Goal: Task Accomplishment & Management: Manage account settings

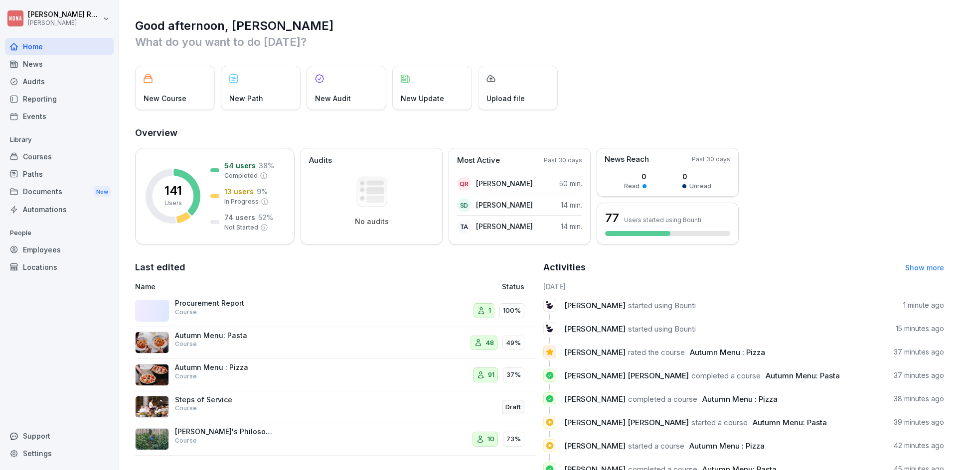
click at [62, 248] on div "Employees" at bounding box center [59, 249] width 109 height 17
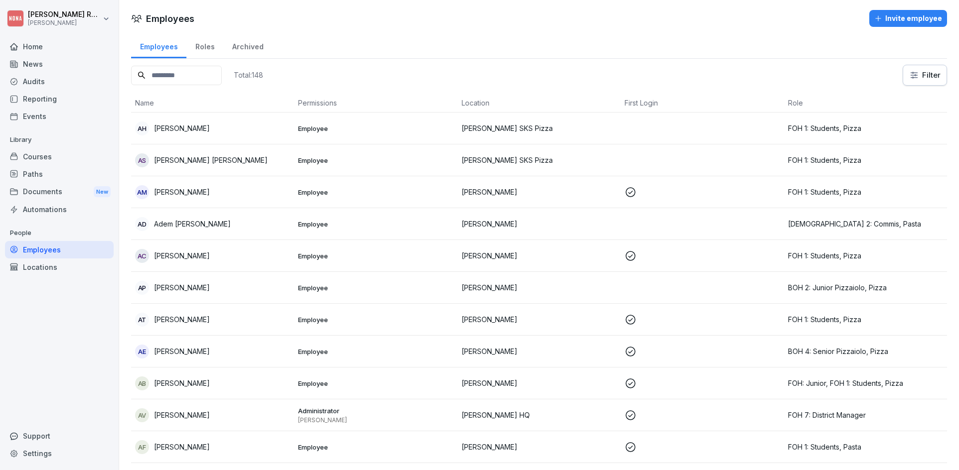
click at [42, 157] on div "Courses" at bounding box center [59, 156] width 109 height 17
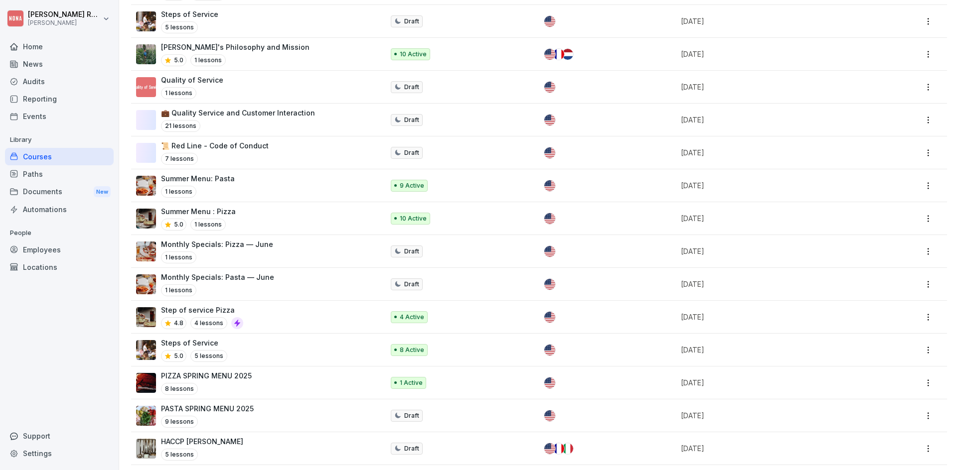
scroll to position [243, 0]
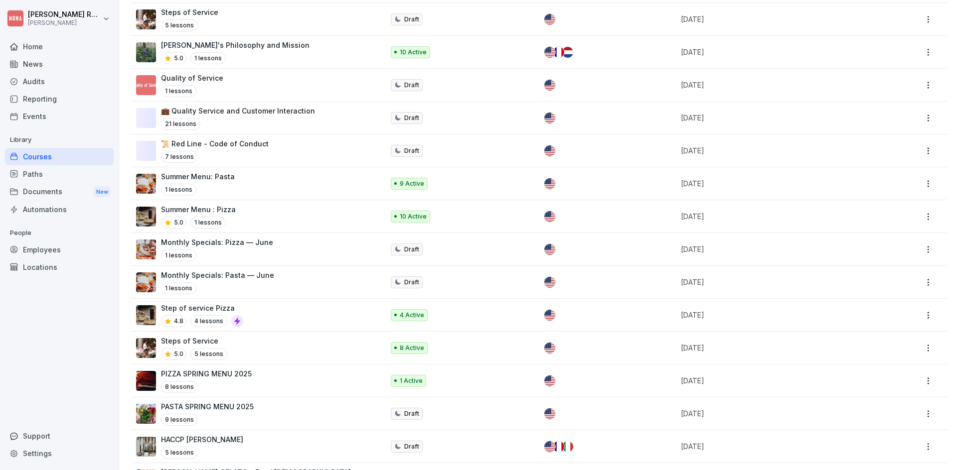
click at [329, 347] on div "Steps of Service 5.0 5 lessons" at bounding box center [255, 348] width 238 height 24
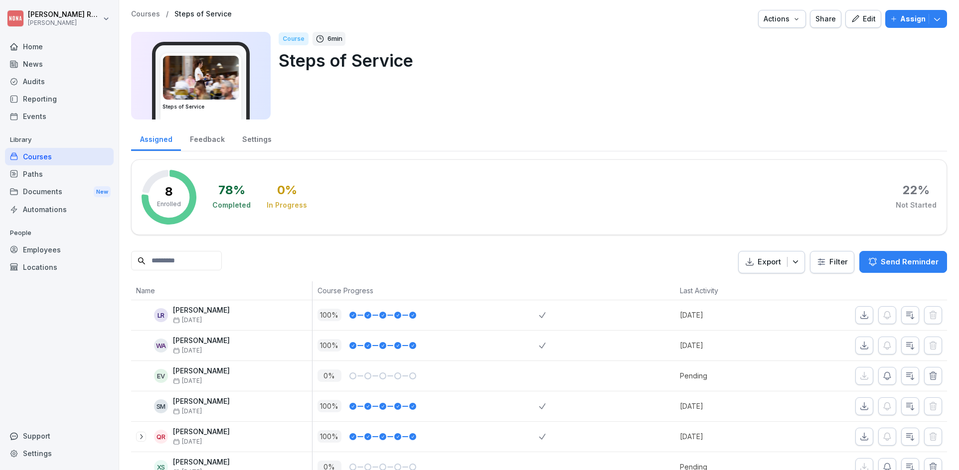
click at [892, 21] on div "Assign" at bounding box center [916, 18] width 52 height 11
click at [437, 179] on div "78 % Completed 0 % In Progress 22 % Not Started" at bounding box center [574, 197] width 724 height 55
click at [860, 19] on div "Edit" at bounding box center [863, 18] width 25 height 11
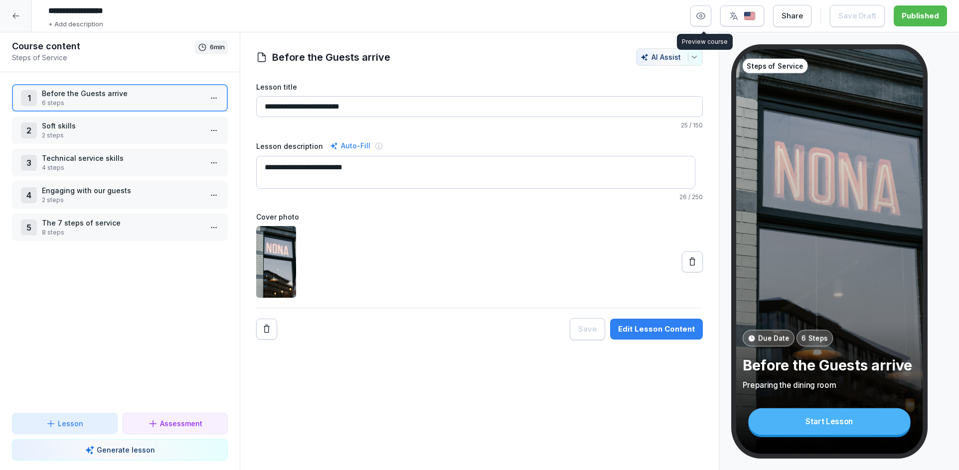
click at [705, 22] on button "button" at bounding box center [700, 15] width 21 height 21
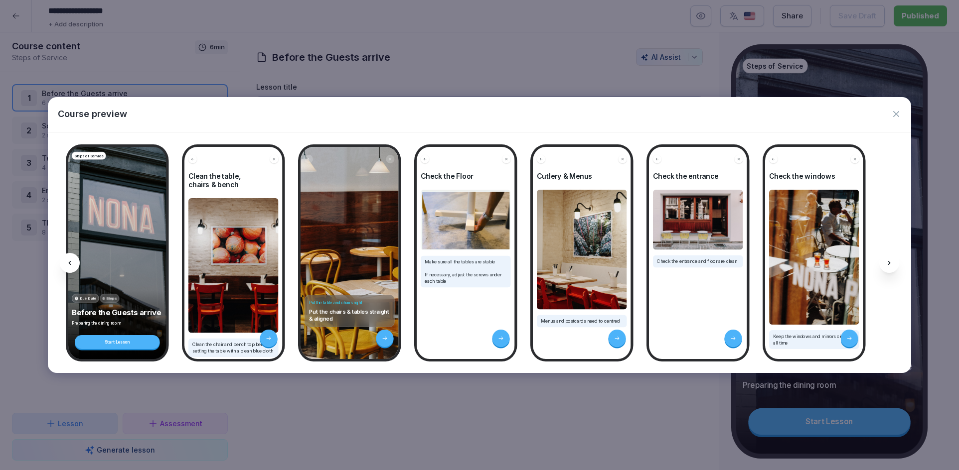
click at [885, 265] on icon at bounding box center [889, 263] width 8 height 8
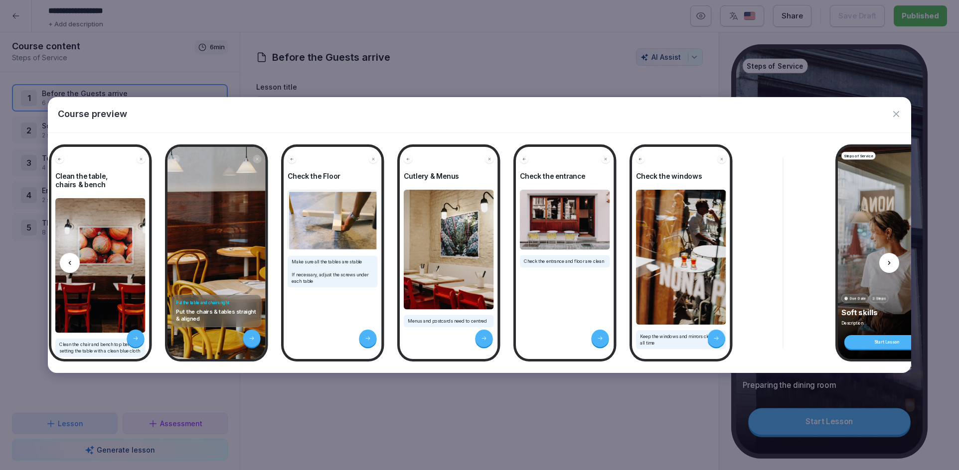
click at [885, 265] on icon at bounding box center [889, 263] width 8 height 8
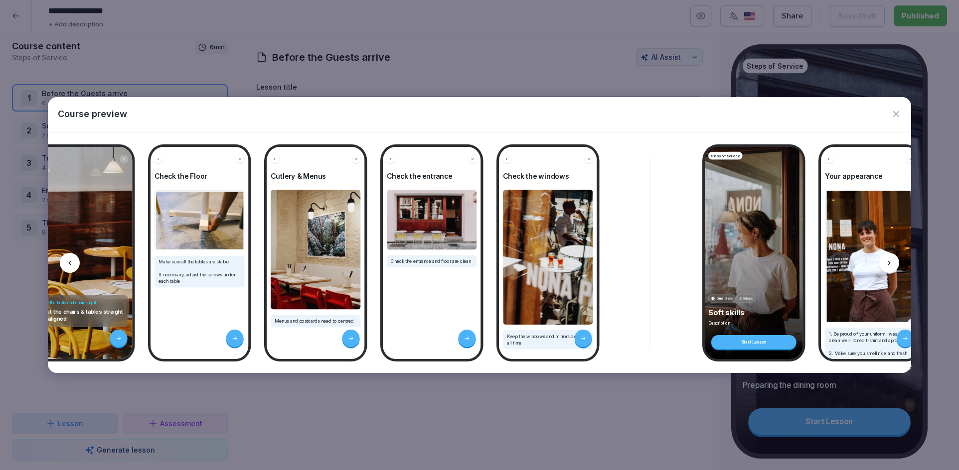
click at [885, 265] on icon at bounding box center [889, 263] width 8 height 8
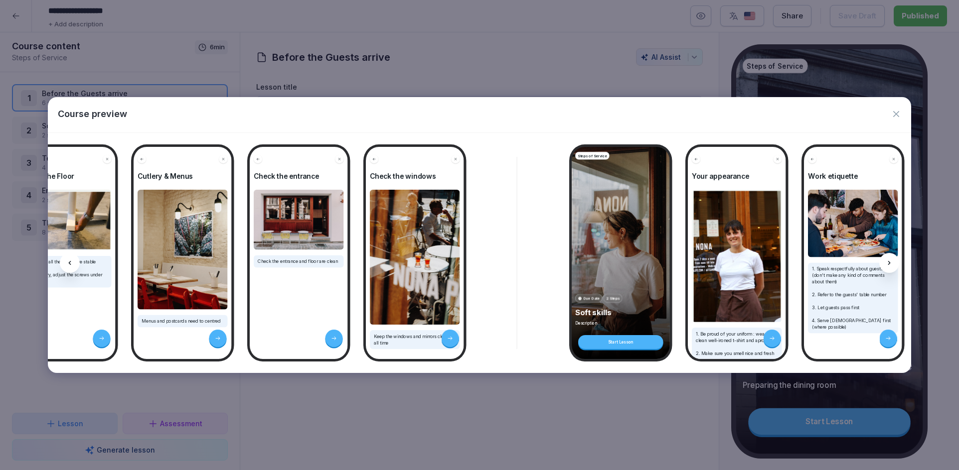
click at [885, 265] on icon at bounding box center [889, 263] width 8 height 8
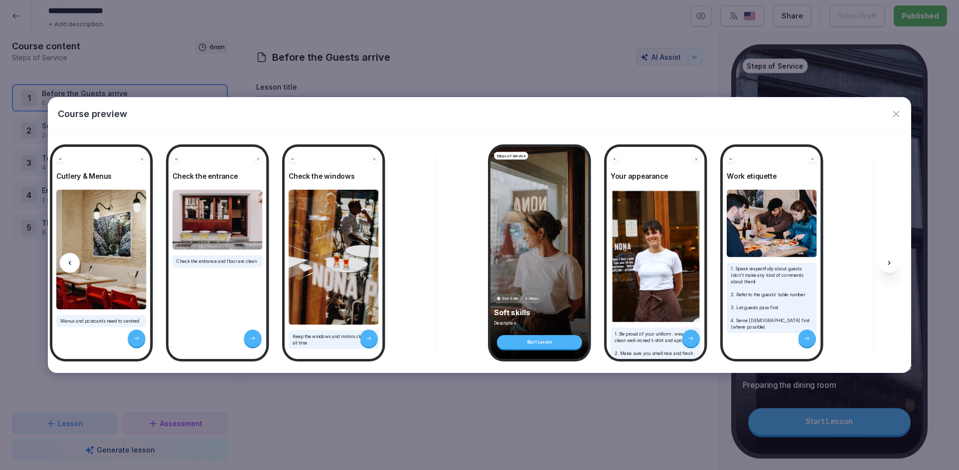
scroll to position [0, 532]
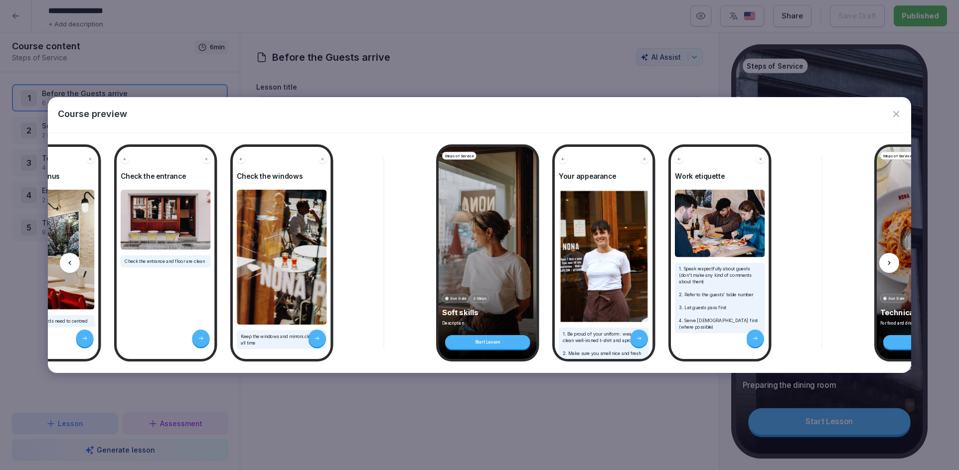
click at [898, 114] on icon "button" at bounding box center [896, 114] width 10 height 10
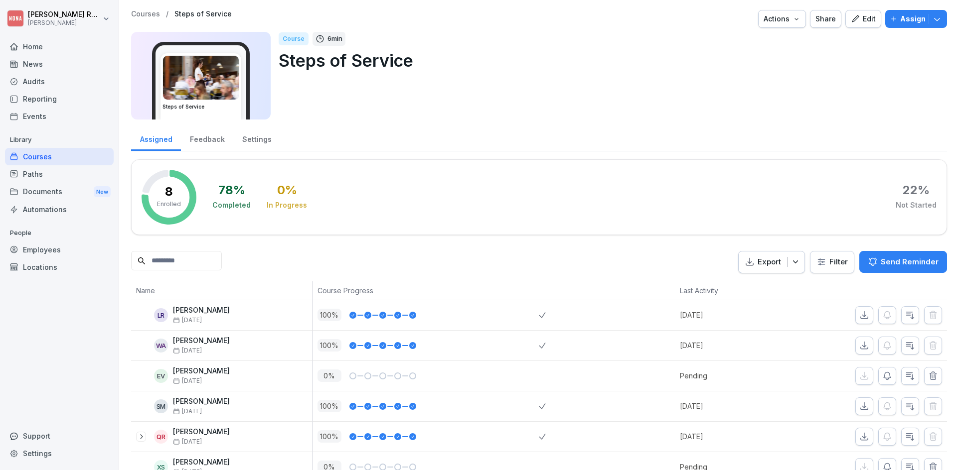
click at [912, 15] on p "Assign" at bounding box center [912, 18] width 25 height 11
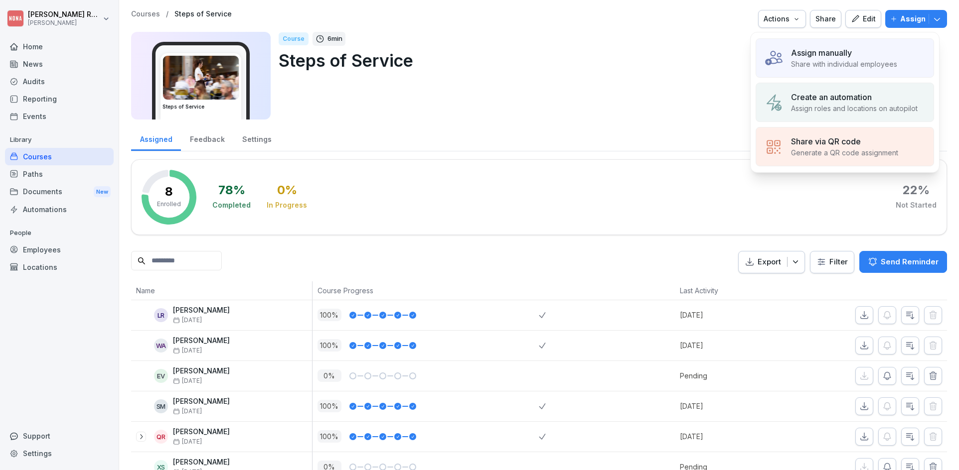
click at [852, 66] on p "Share with individual employees" at bounding box center [844, 64] width 106 height 10
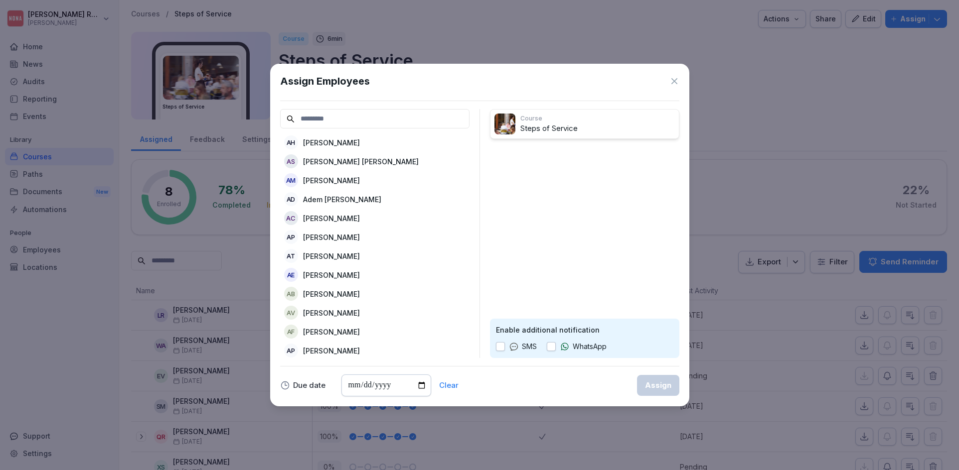
click at [673, 78] on icon at bounding box center [674, 81] width 10 height 10
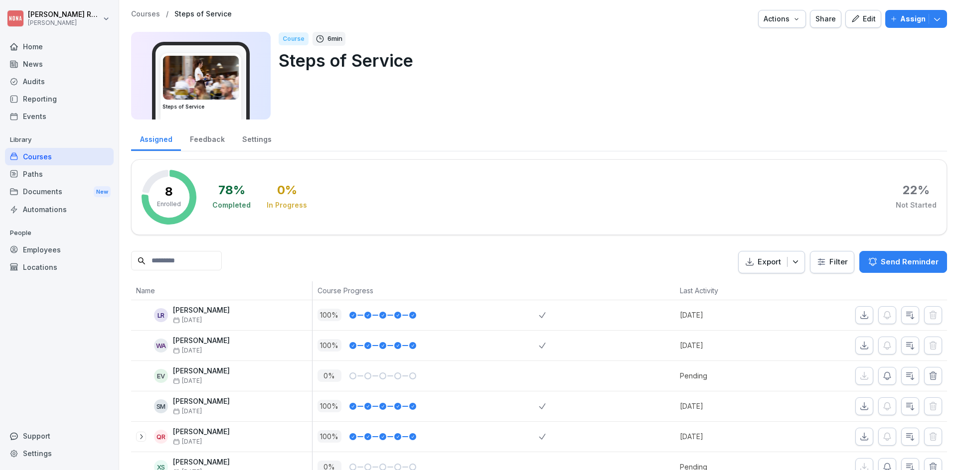
click at [642, 108] on div "Course 6 min Steps of Service" at bounding box center [609, 76] width 660 height 88
click at [528, 117] on div "Course 6 min Steps of Service" at bounding box center [609, 76] width 660 height 88
click at [431, 110] on div "Course 6 min Steps of Service" at bounding box center [609, 76] width 660 height 88
click at [81, 158] on div "Courses" at bounding box center [59, 156] width 109 height 17
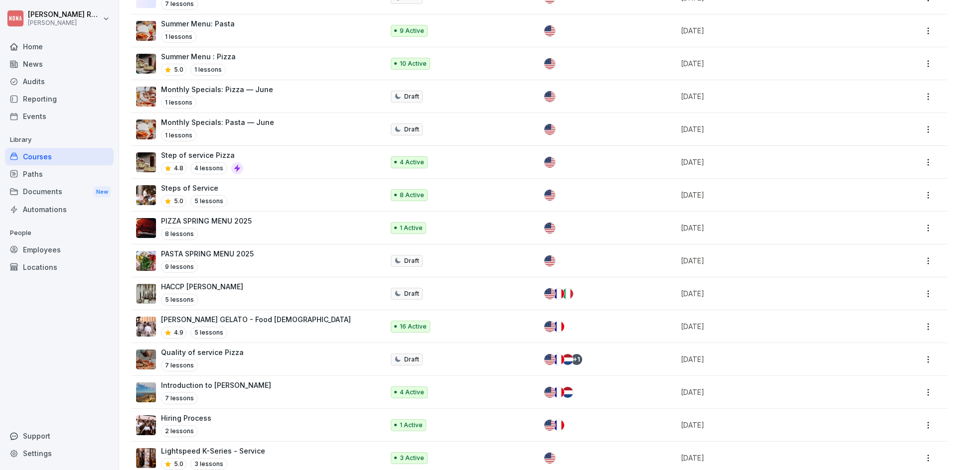
scroll to position [403, 0]
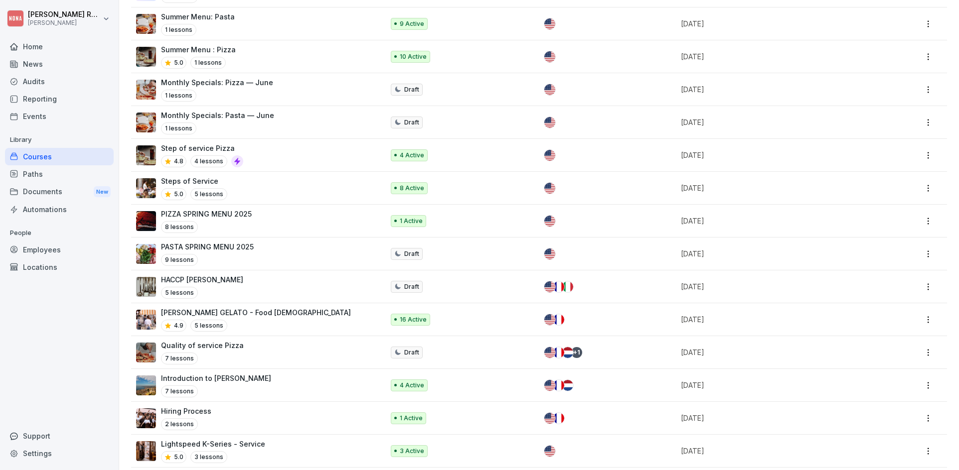
click at [234, 392] on div "Introduction to NONA 7 lessons" at bounding box center [255, 385] width 238 height 24
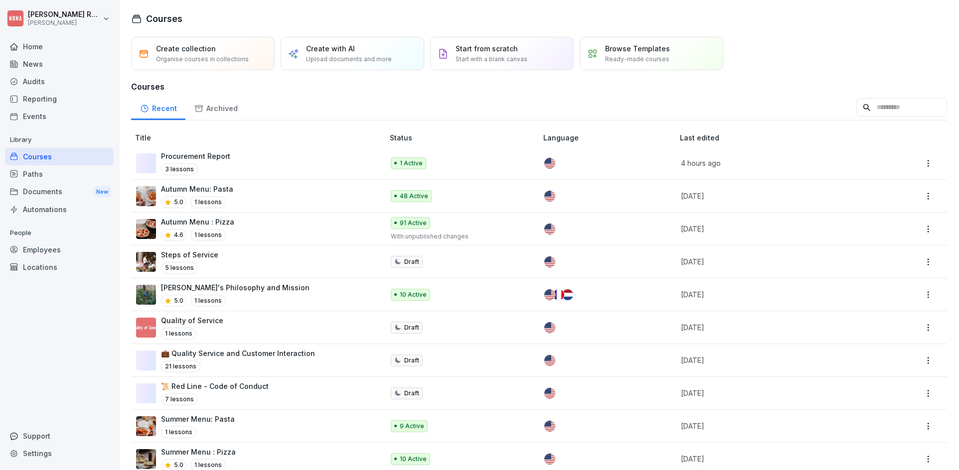
click at [221, 267] on div "Steps of Service 5 lessons" at bounding box center [255, 262] width 238 height 24
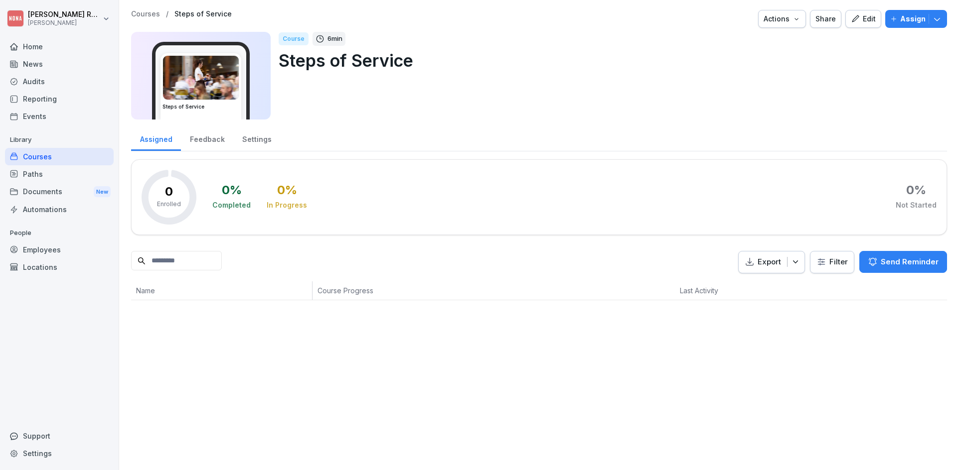
click at [855, 21] on div "Edit" at bounding box center [863, 18] width 25 height 11
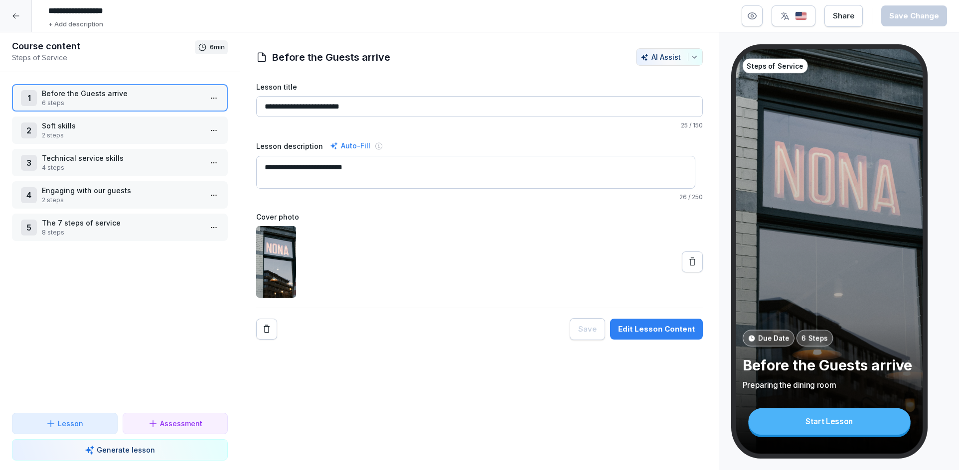
click at [125, 129] on p "Soft skills" at bounding box center [122, 126] width 160 height 10
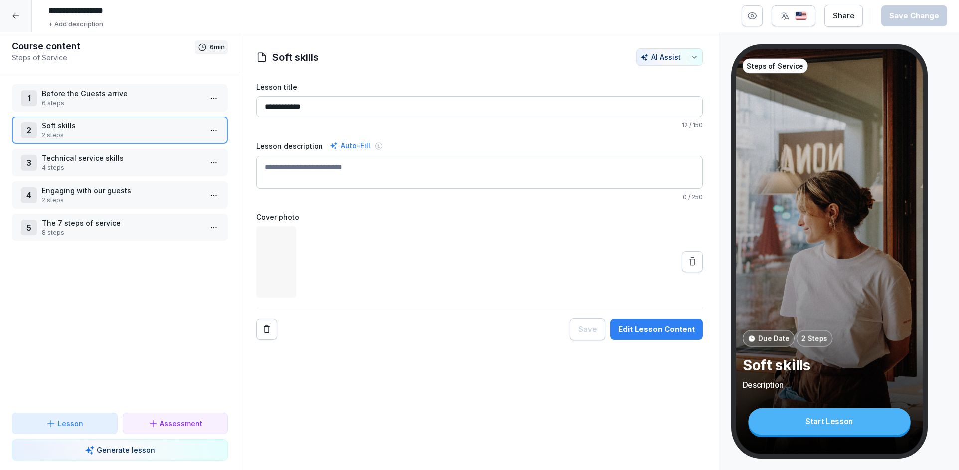
click at [113, 158] on p "Technical service skills" at bounding box center [122, 158] width 160 height 10
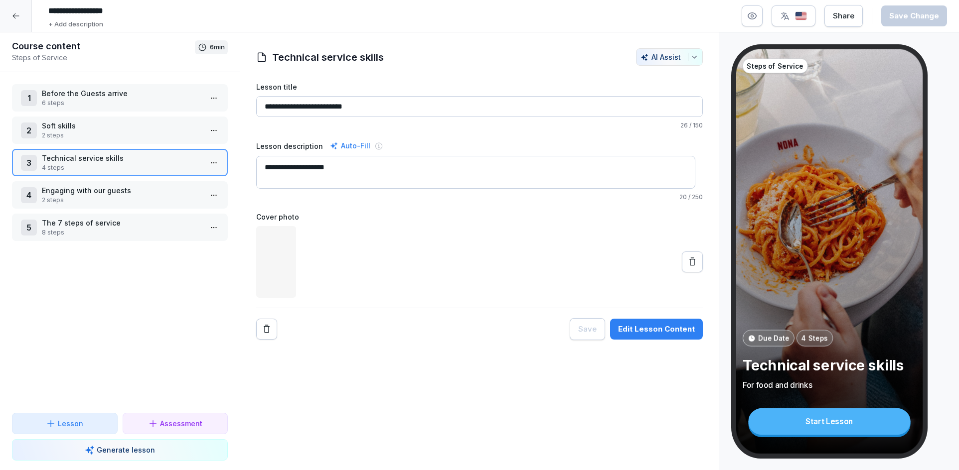
click at [107, 193] on p "Engaging with our guests" at bounding box center [122, 190] width 160 height 10
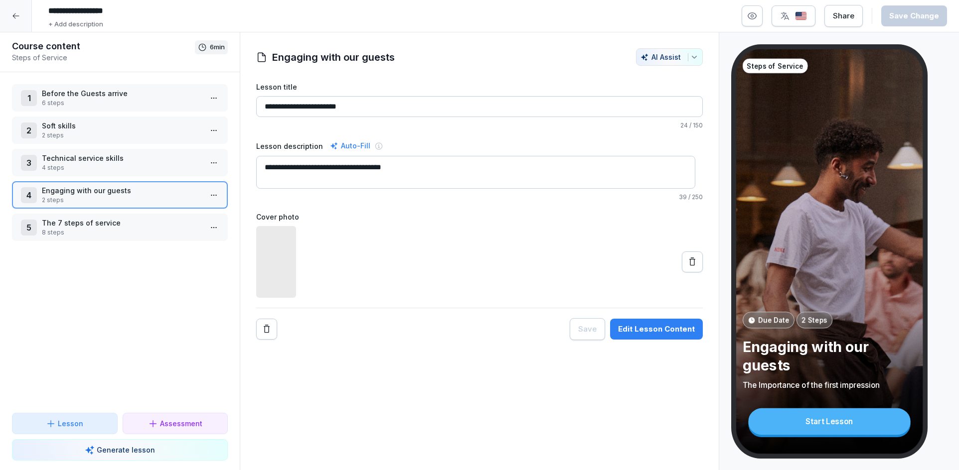
click at [24, 6] on div at bounding box center [16, 16] width 32 height 32
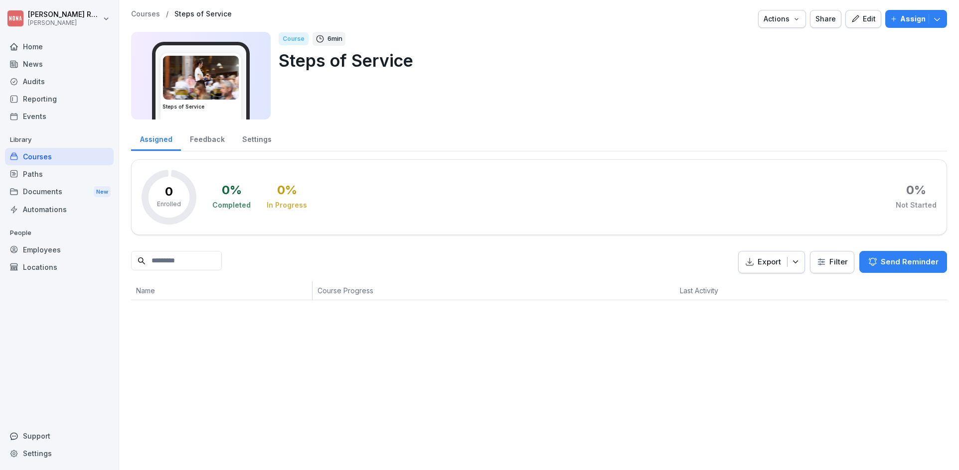
click at [48, 245] on div "Employees" at bounding box center [59, 249] width 109 height 17
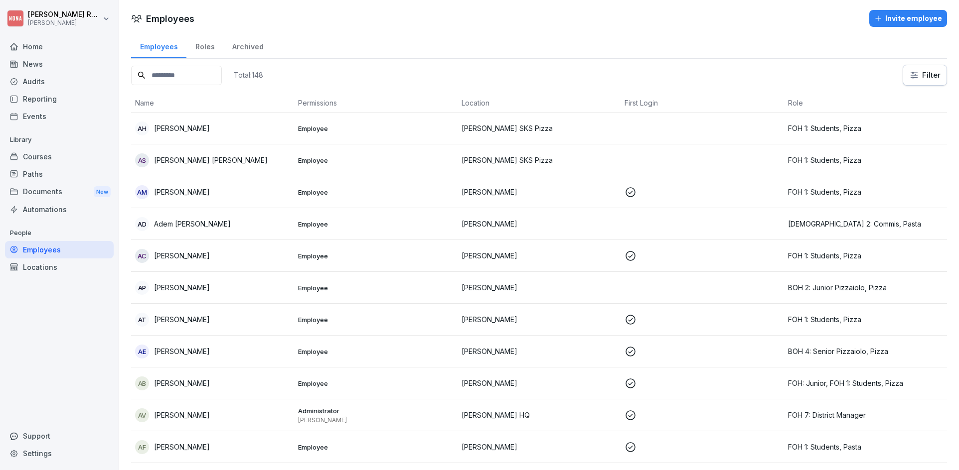
click at [64, 151] on div "Courses" at bounding box center [59, 156] width 109 height 17
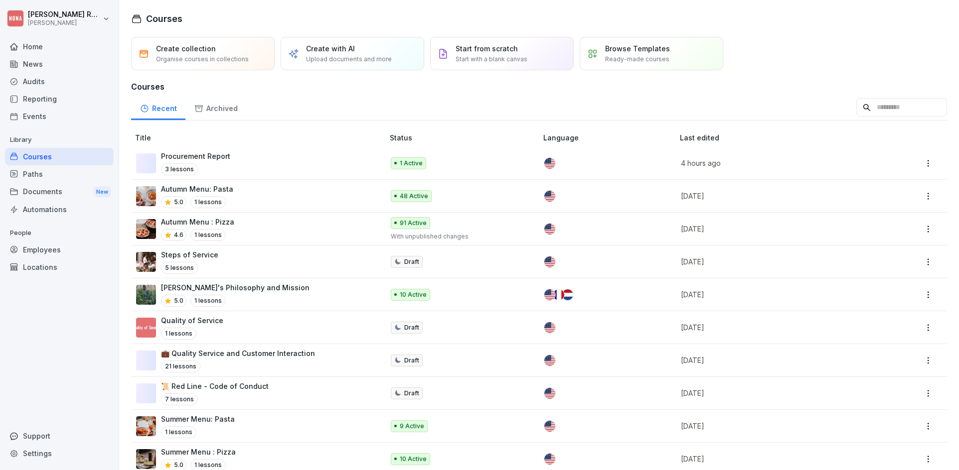
click at [204, 154] on p "Procurement Report" at bounding box center [195, 156] width 69 height 10
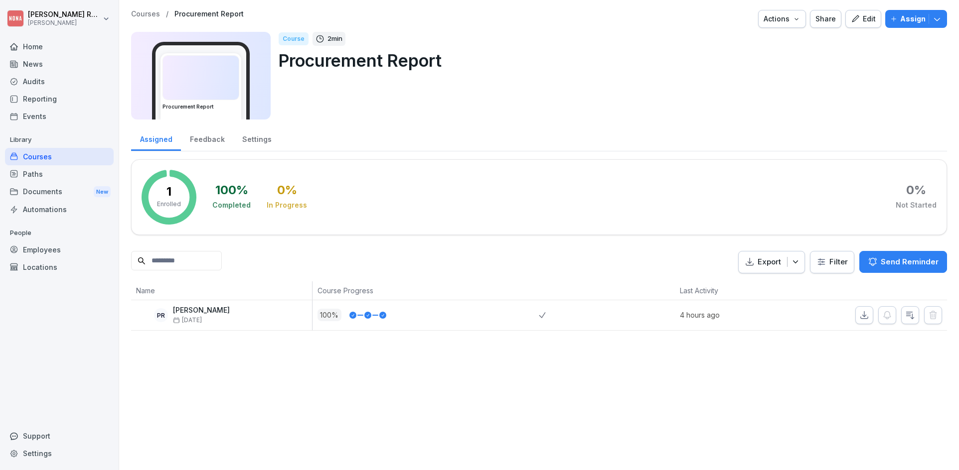
click at [207, 145] on div "Feedback" at bounding box center [207, 138] width 52 height 25
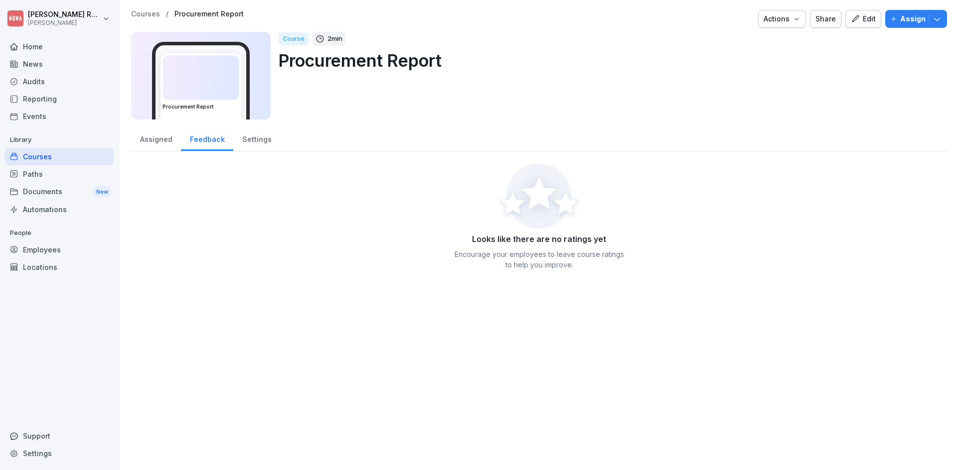
click at [166, 147] on div "Assigned" at bounding box center [156, 138] width 50 height 25
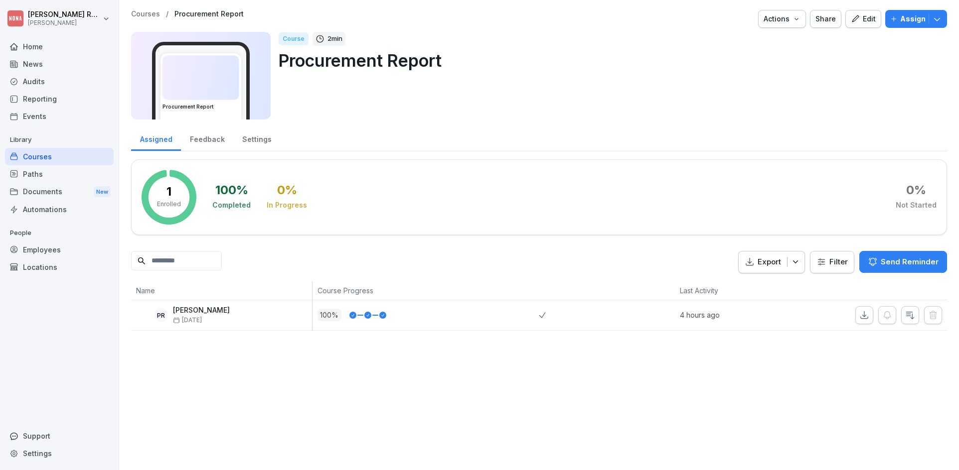
click at [862, 23] on div "Edit" at bounding box center [863, 18] width 25 height 11
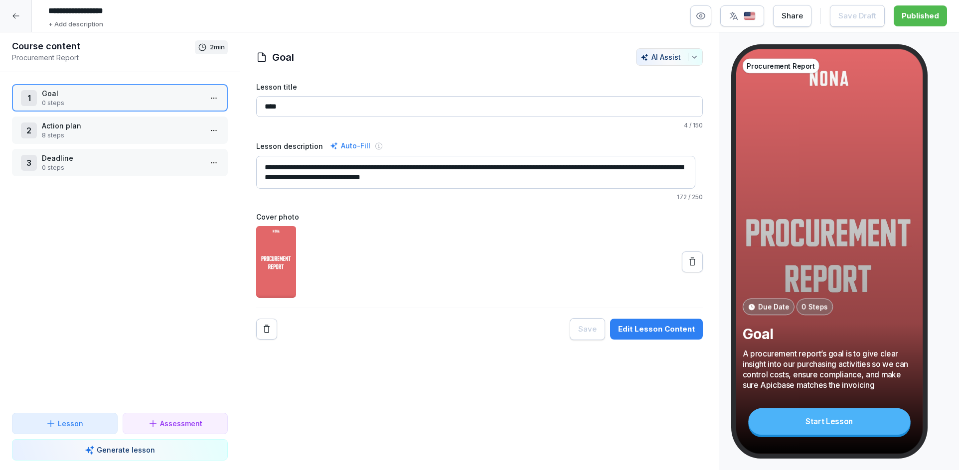
click at [144, 131] on p "Action plan" at bounding box center [122, 126] width 160 height 10
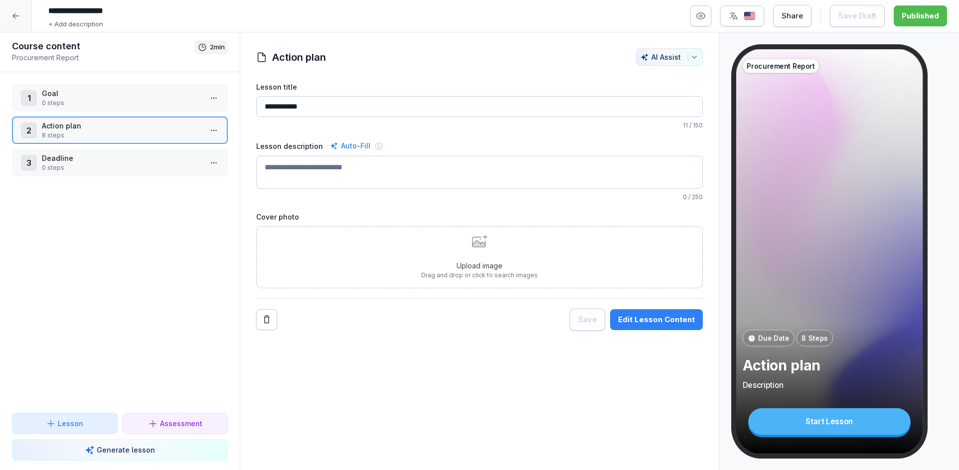
click at [12, 14] on icon at bounding box center [16, 16] width 8 height 8
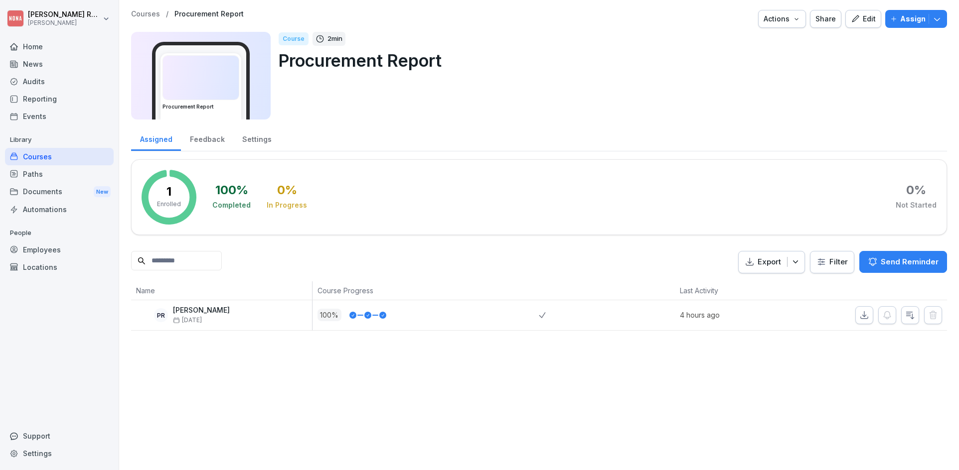
click at [447, 139] on div "Assigned Feedback Settings" at bounding box center [539, 139] width 816 height 26
click at [852, 21] on icon "button" at bounding box center [855, 18] width 7 height 7
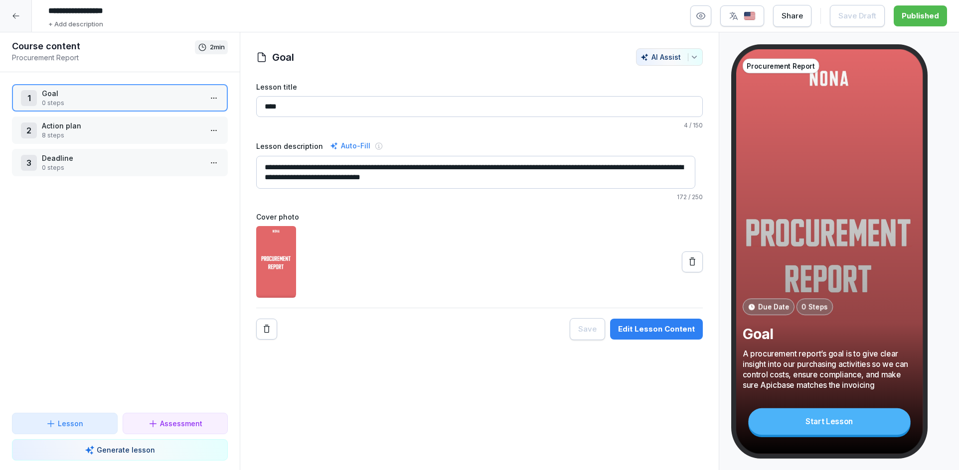
click at [100, 142] on div "2 Action plan 8 steps" at bounding box center [120, 130] width 216 height 27
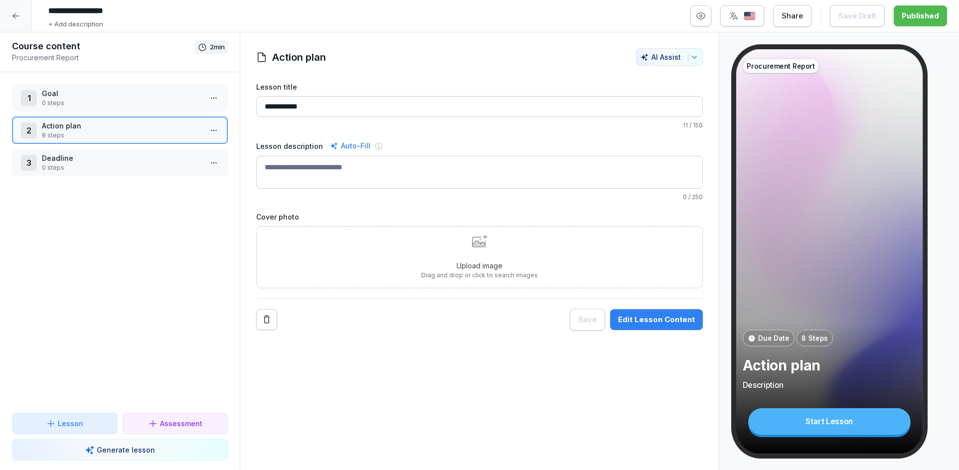
click at [16, 13] on icon at bounding box center [16, 16] width 8 height 8
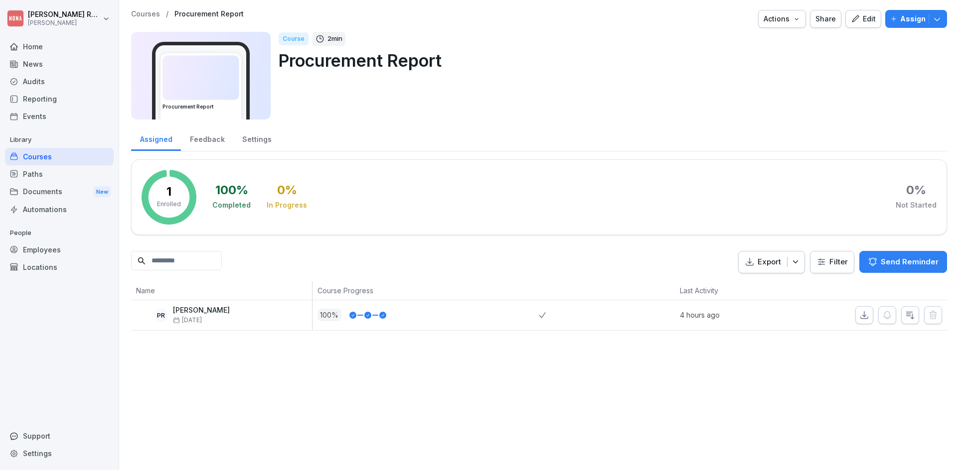
click at [367, 121] on div "Courses / Procurement Report Actions Share Edit Assign Procurement Report Cours…" at bounding box center [539, 68] width 816 height 116
